Goal: Find specific page/section: Find specific page/section

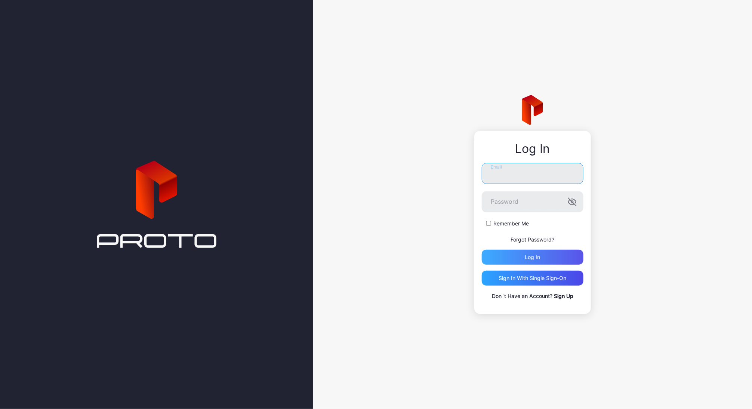
type input "**********"
click at [539, 255] on div "Log in" at bounding box center [532, 257] width 15 height 6
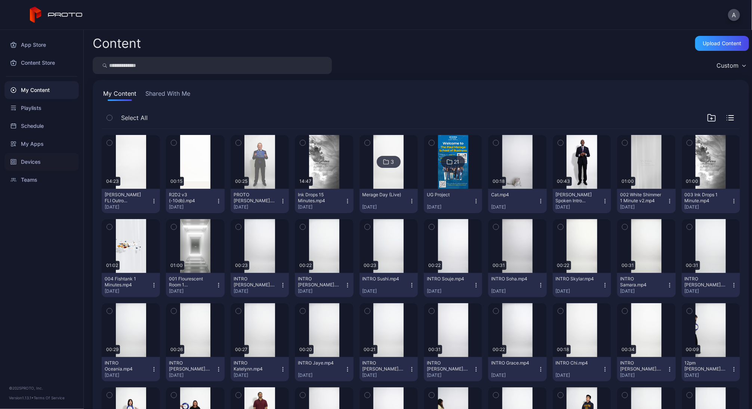
click at [46, 162] on div "Devices" at bounding box center [41, 162] width 74 height 18
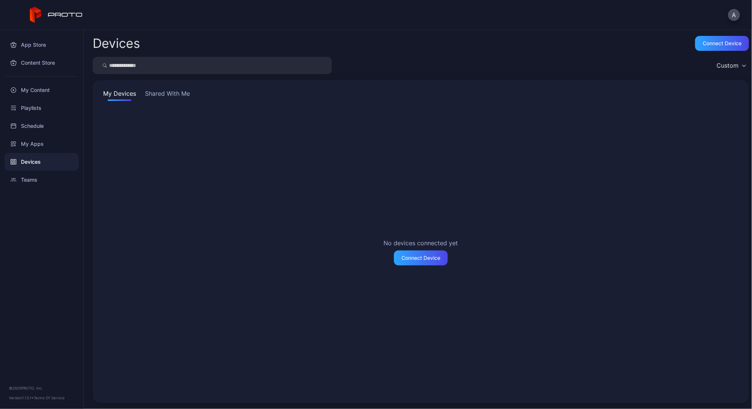
click at [174, 99] on button "Shared With Me" at bounding box center [168, 95] width 48 height 12
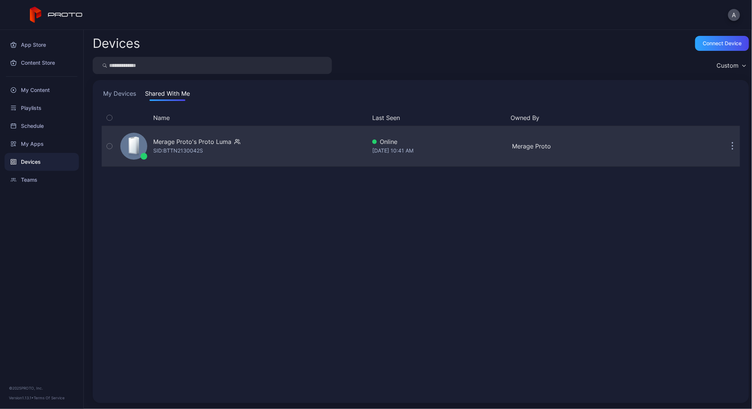
click at [190, 134] on div "Merage Proto's Proto [PERSON_NAME]: BTTN2130042S" at bounding box center [241, 145] width 249 height 37
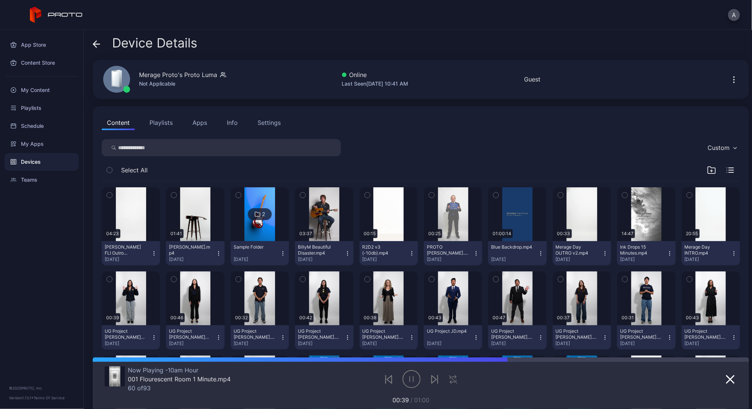
click at [156, 120] on button "Playlists" at bounding box center [161, 122] width 34 height 15
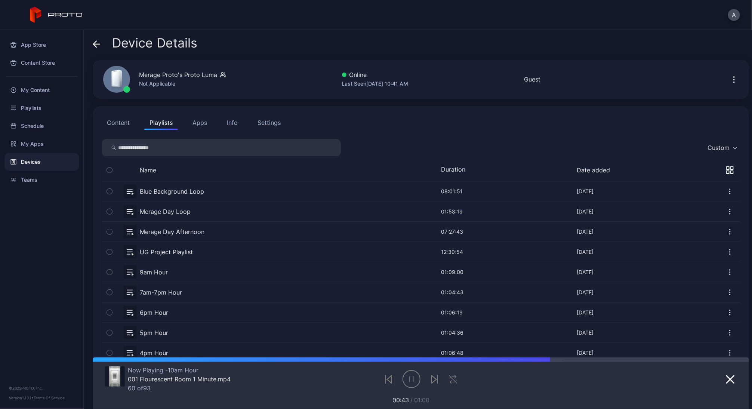
click at [198, 121] on button "Apps" at bounding box center [199, 122] width 25 height 15
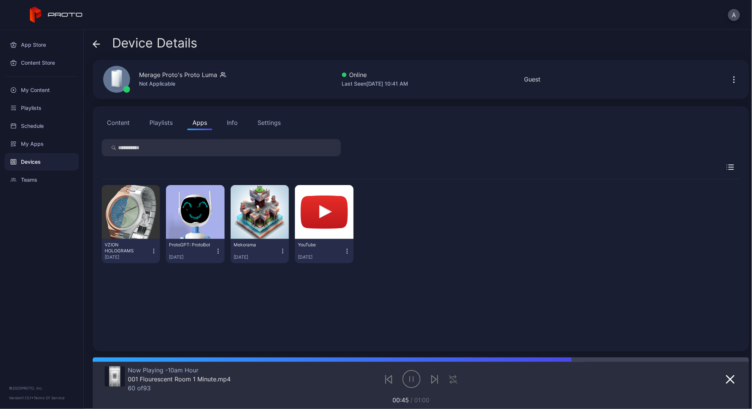
click at [230, 123] on div "Info" at bounding box center [232, 122] width 11 height 9
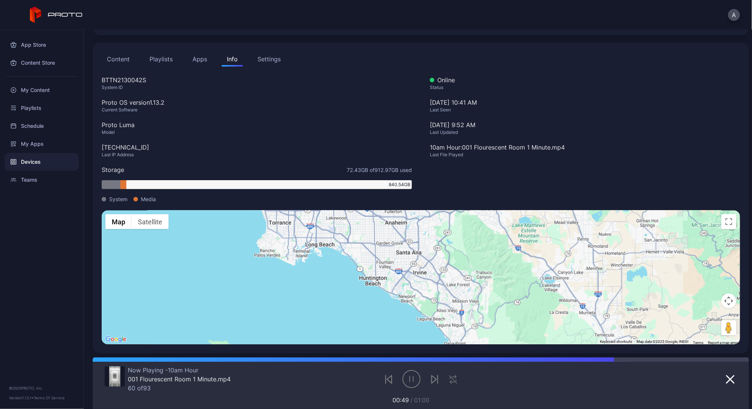
scroll to position [65, 0]
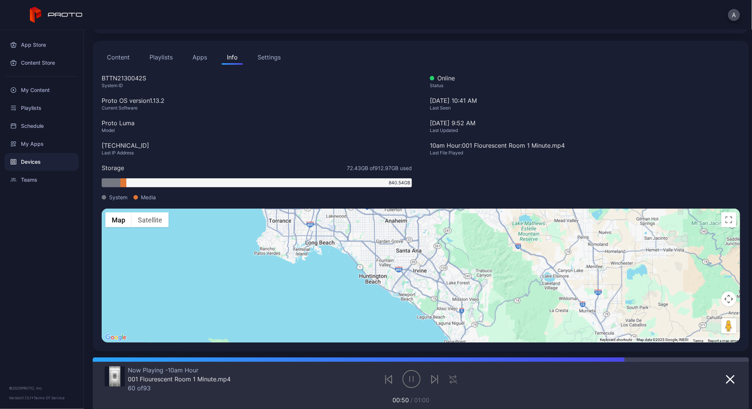
click at [272, 58] on div "Settings" at bounding box center [269, 57] width 23 height 9
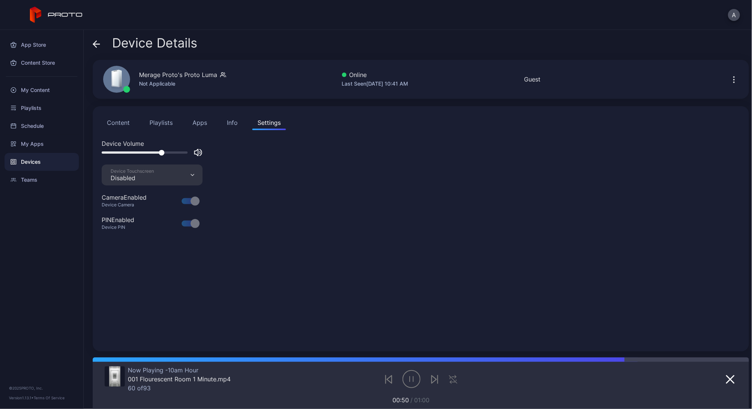
scroll to position [0, 0]
